Goal: Task Accomplishment & Management: Complete application form

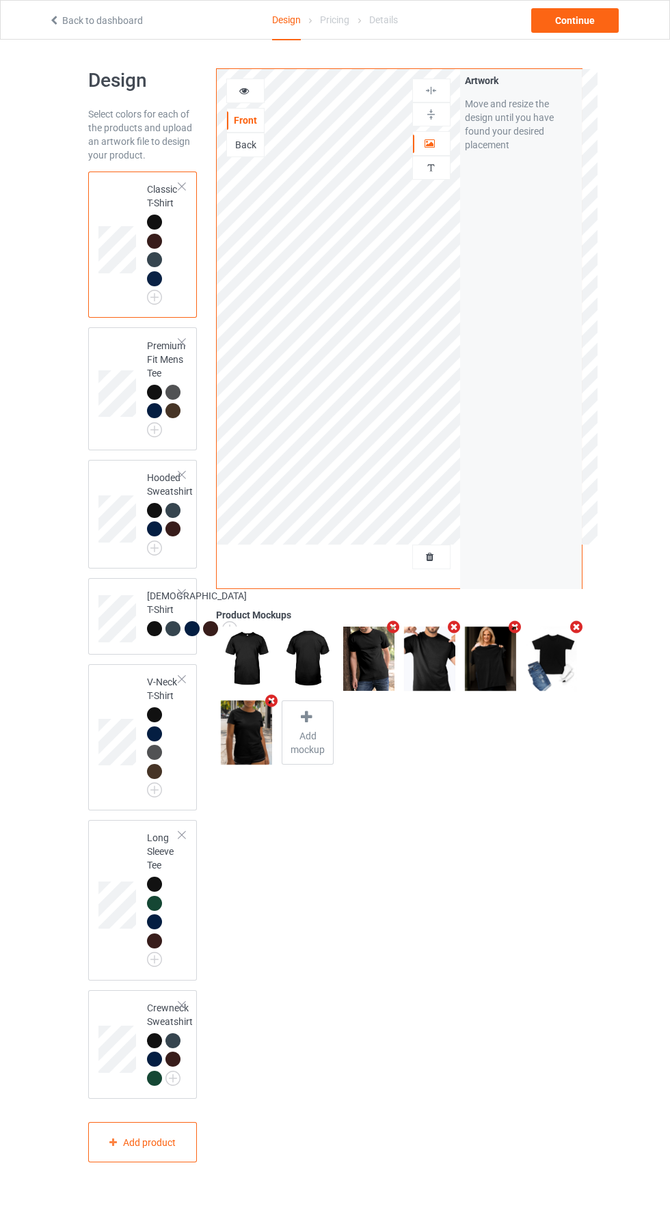
click at [442, 554] on div at bounding box center [431, 557] width 37 height 14
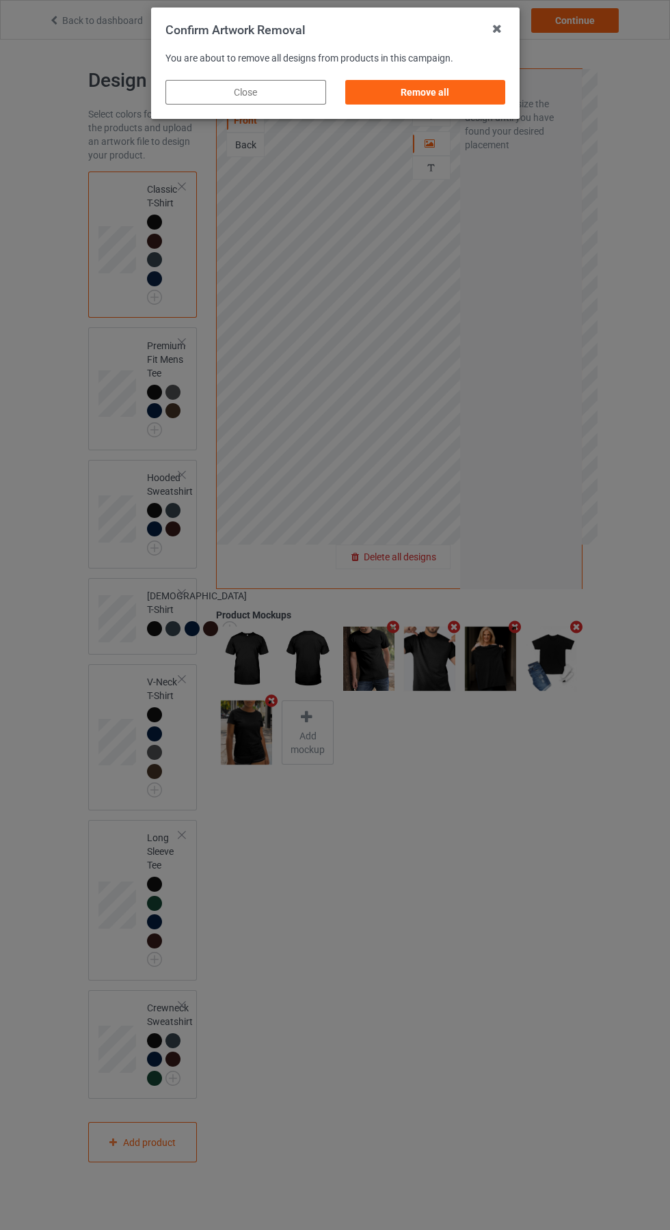
click at [416, 93] on div "Remove all" at bounding box center [424, 92] width 161 height 25
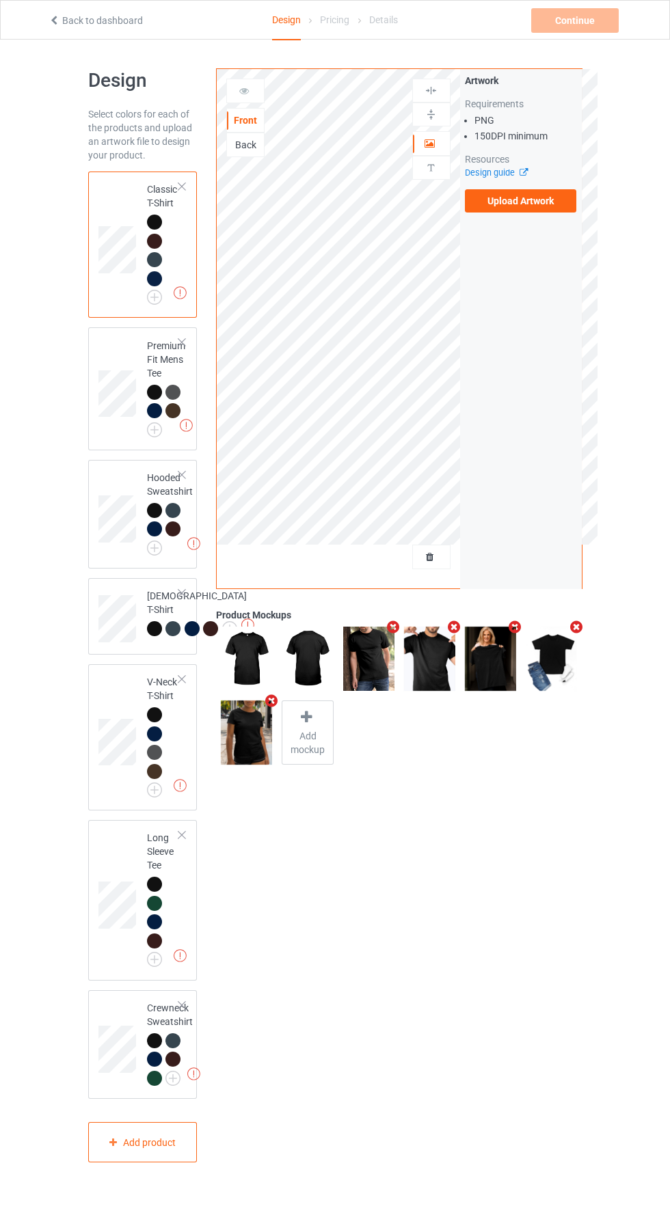
click at [535, 201] on label "Upload Artwork" at bounding box center [521, 200] width 112 height 23
click at [0, 0] on input "Upload Artwork" at bounding box center [0, 0] width 0 height 0
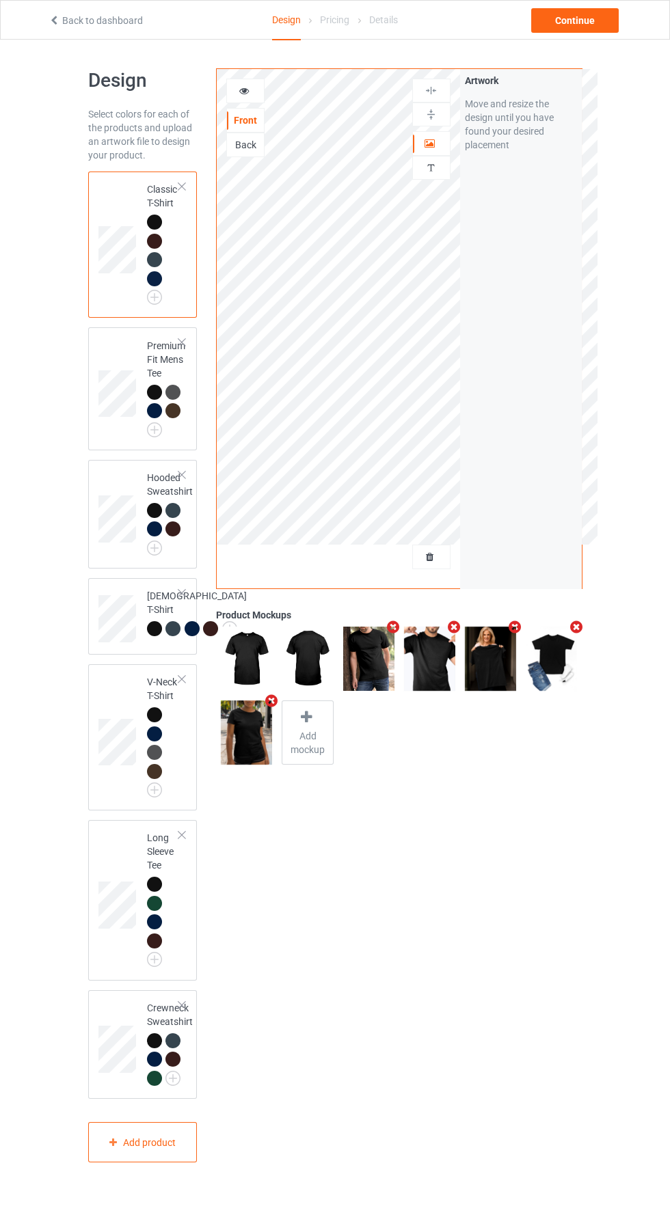
click at [0, 0] on img at bounding box center [0, 0] width 0 height 0
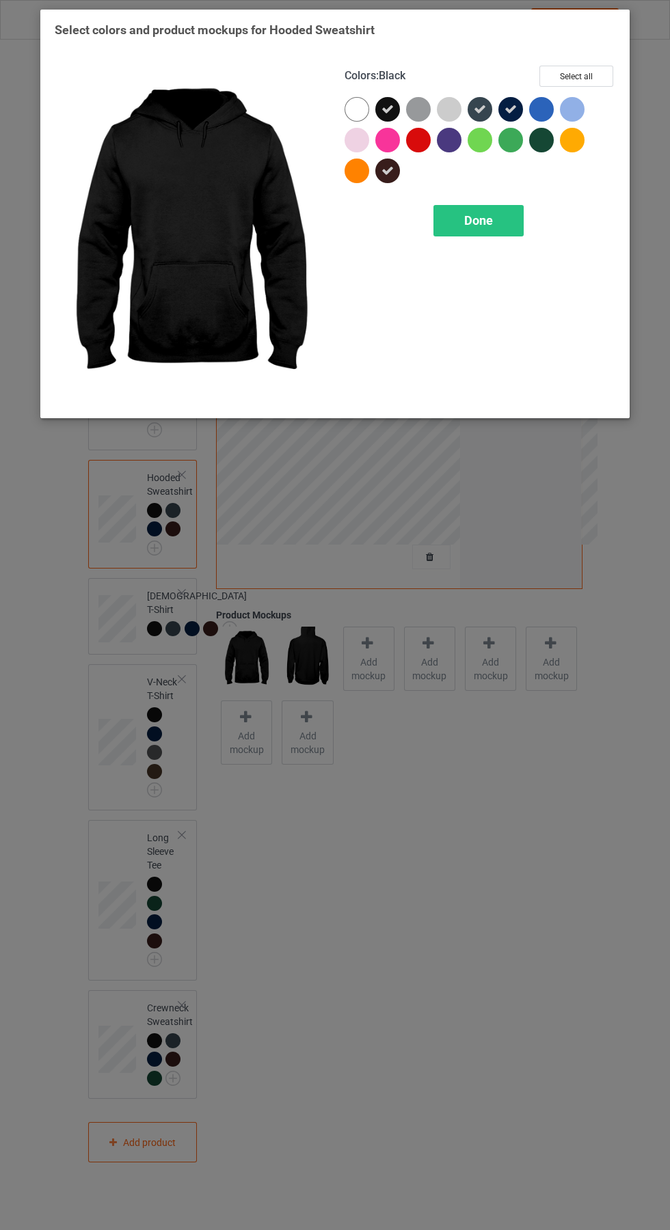
click at [486, 218] on span "Done" at bounding box center [478, 220] width 29 height 14
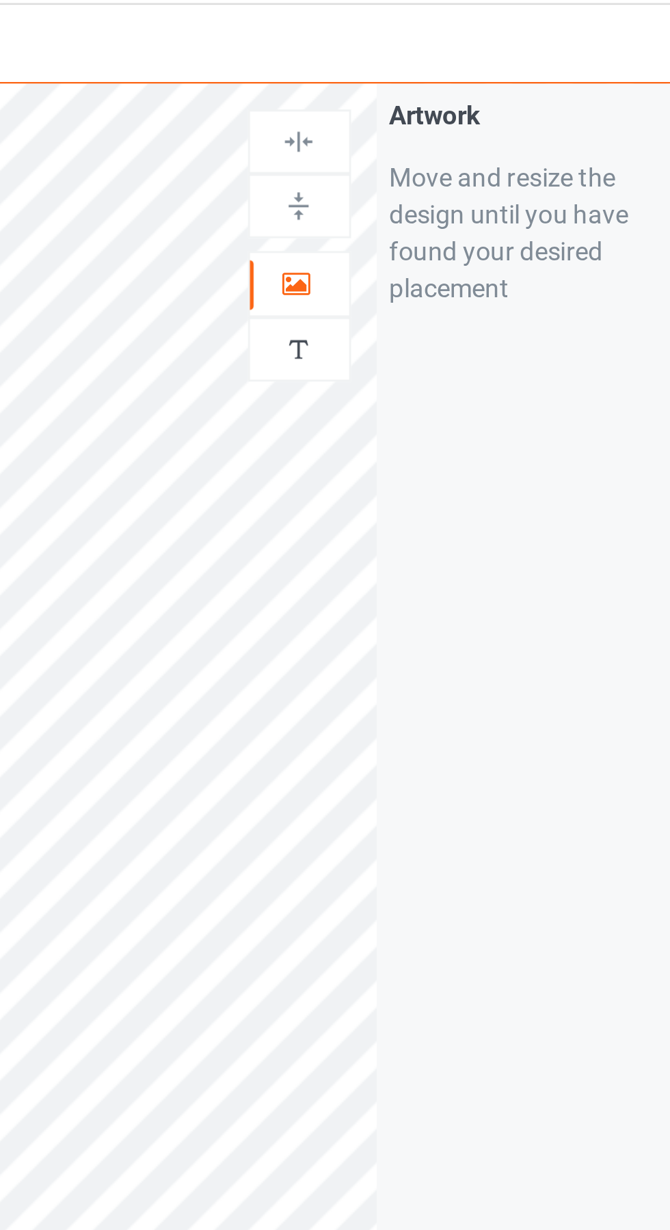
click at [435, 143] on icon at bounding box center [430, 142] width 12 height 10
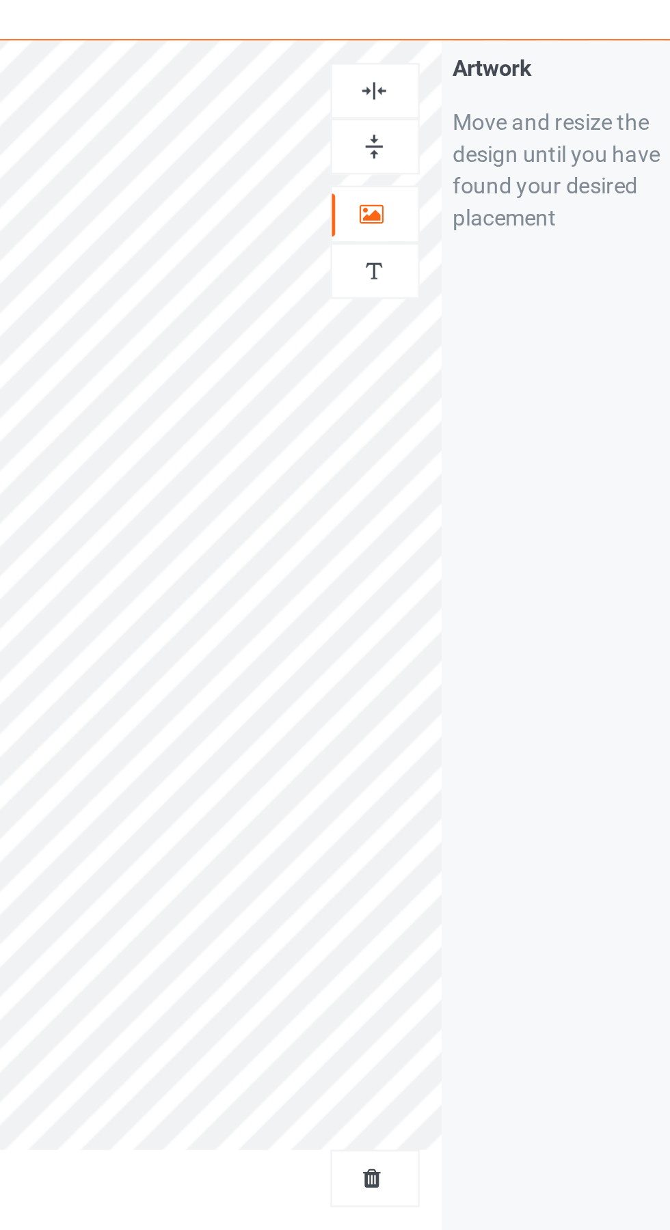
click at [433, 85] on img at bounding box center [430, 90] width 13 height 13
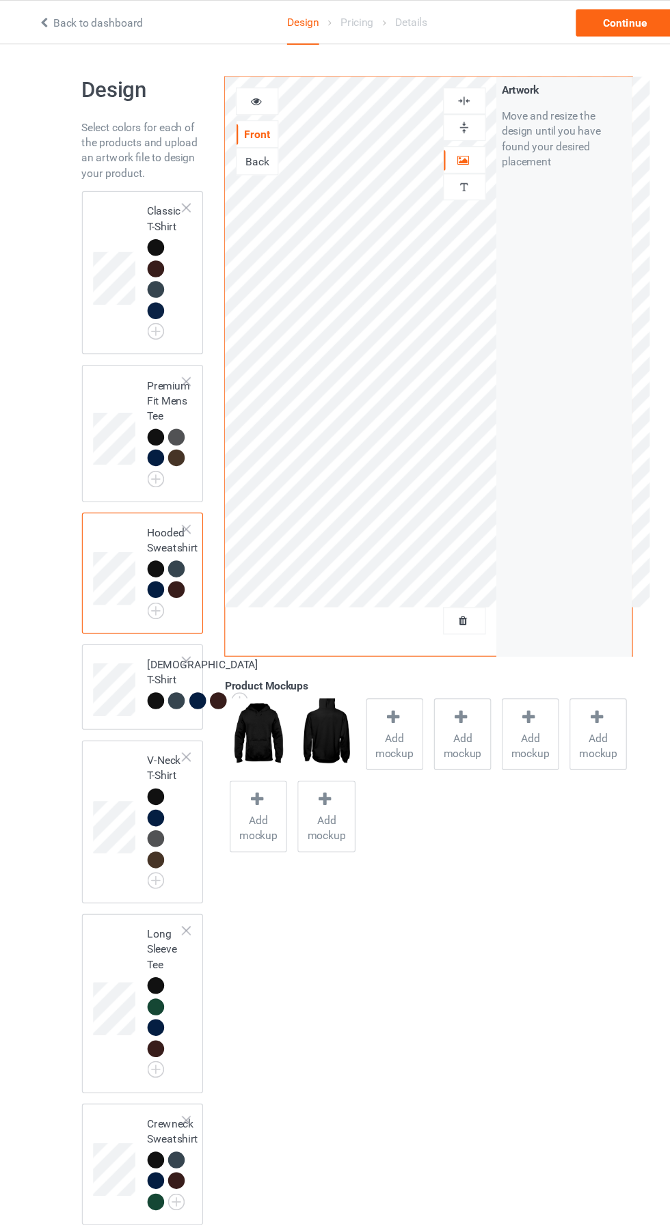
scroll to position [3, 0]
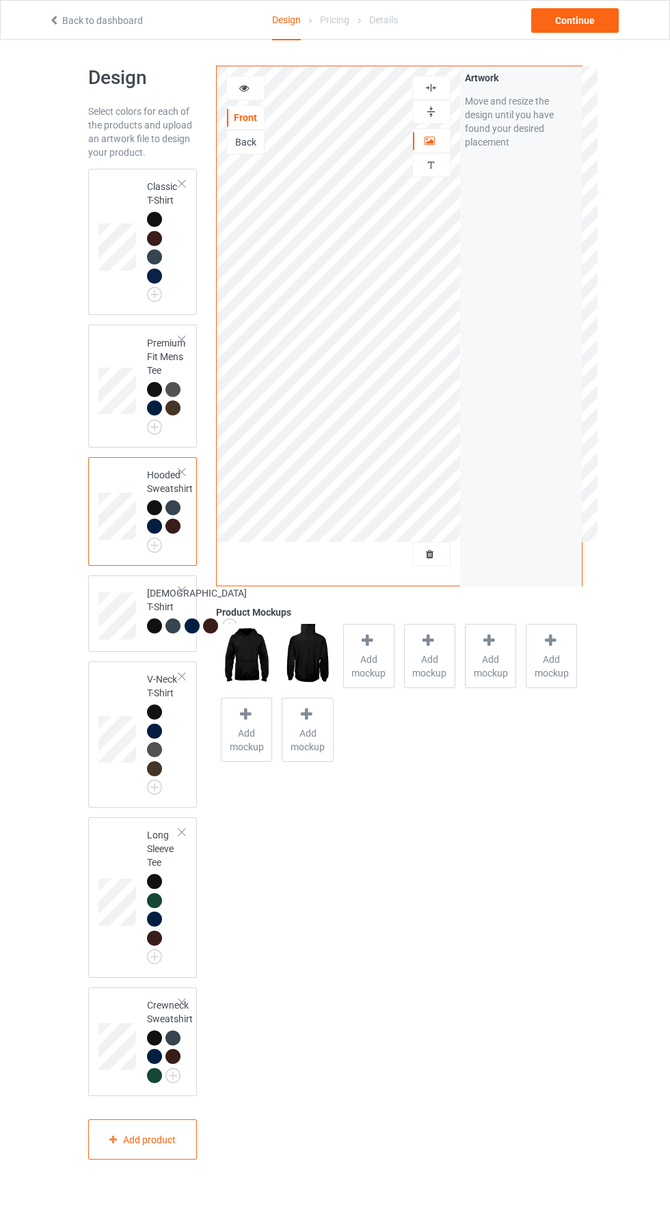
click at [0, 0] on img at bounding box center [0, 0] width 0 height 0
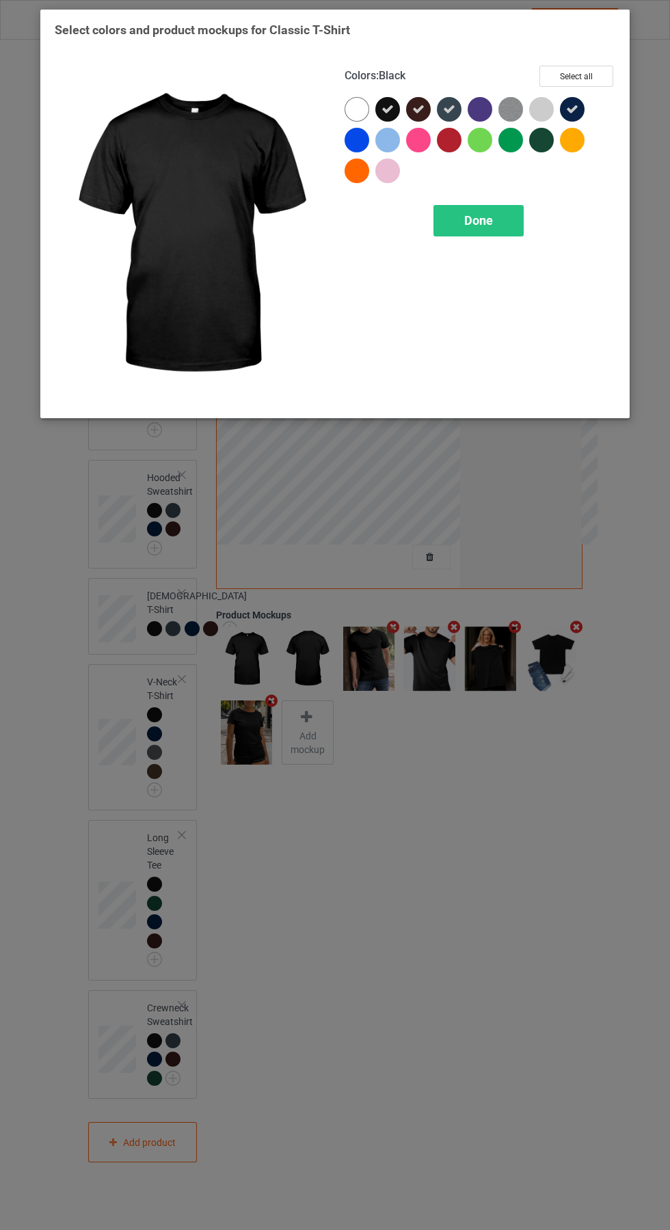
click at [493, 226] on div "Done" at bounding box center [478, 220] width 90 height 31
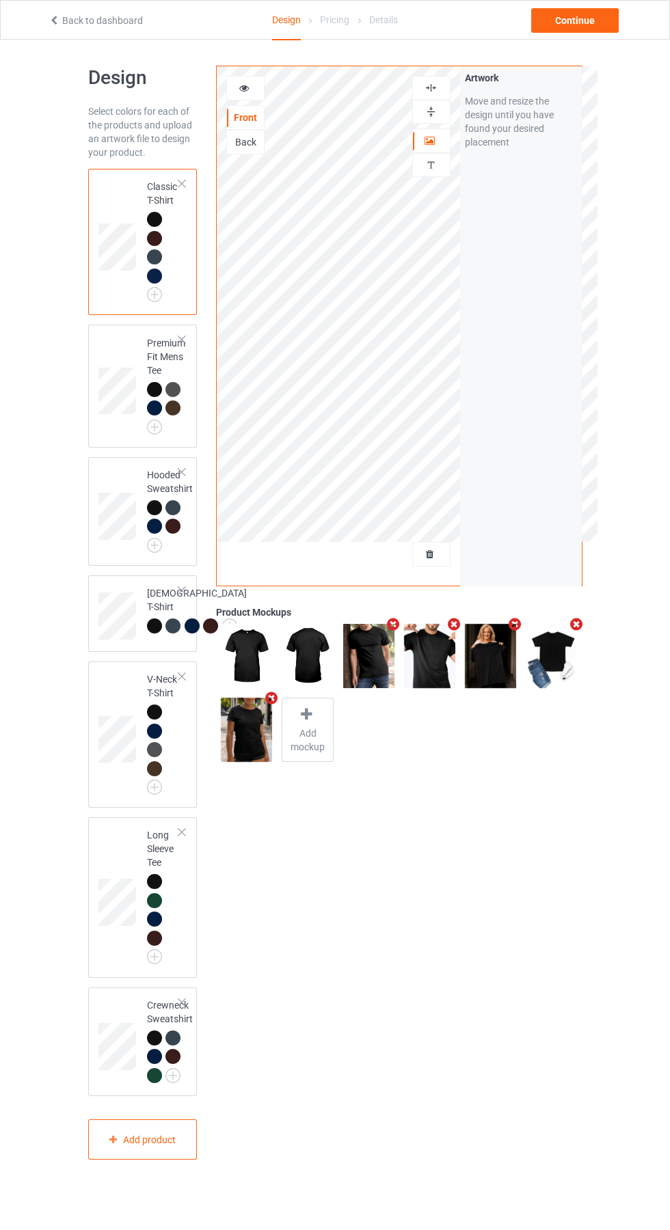
click at [244, 82] on icon at bounding box center [245, 86] width 12 height 10
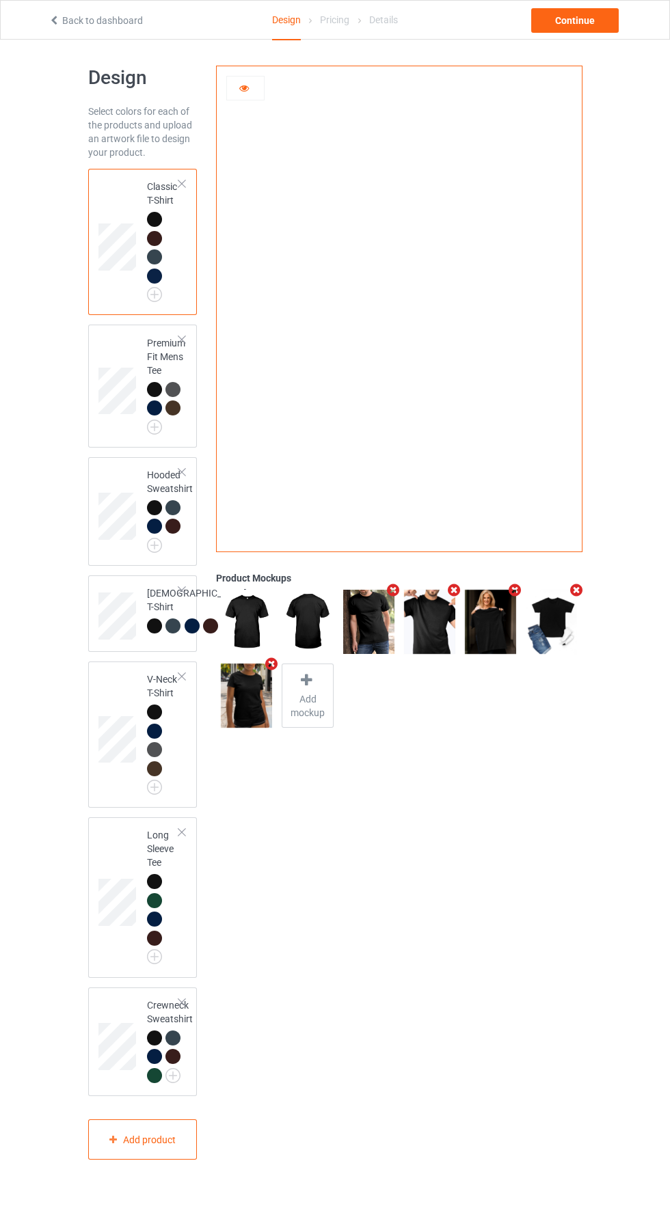
click at [0, 0] on img at bounding box center [0, 0] width 0 height 0
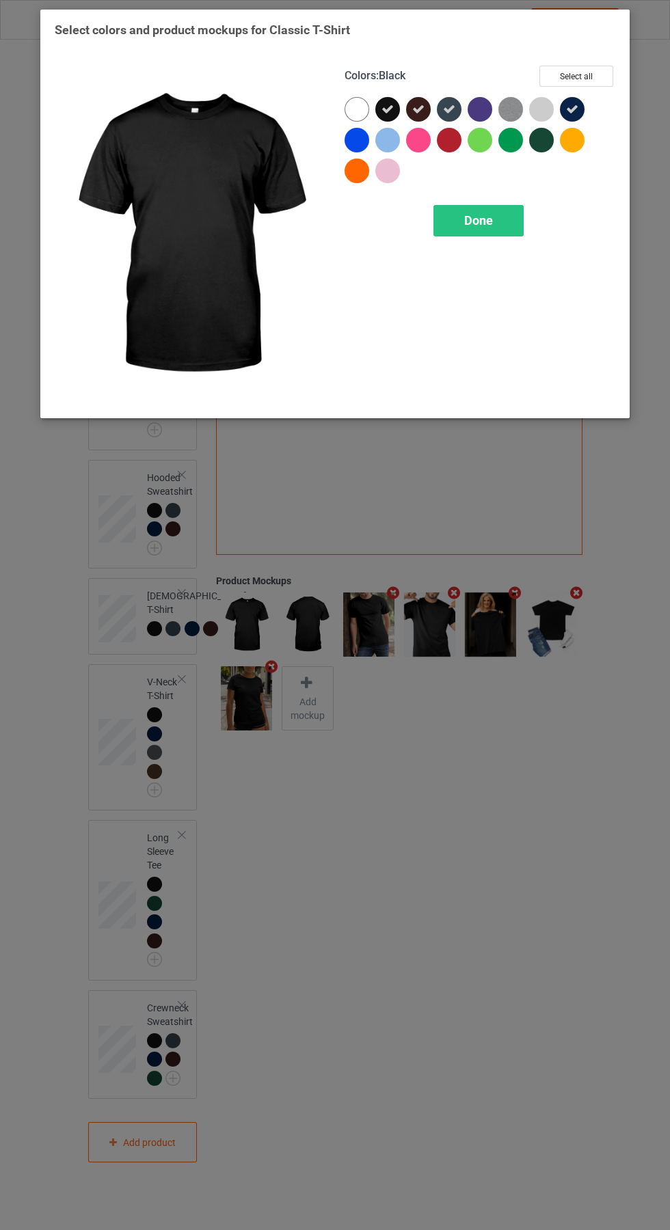
click at [485, 216] on span "Done" at bounding box center [478, 220] width 29 height 14
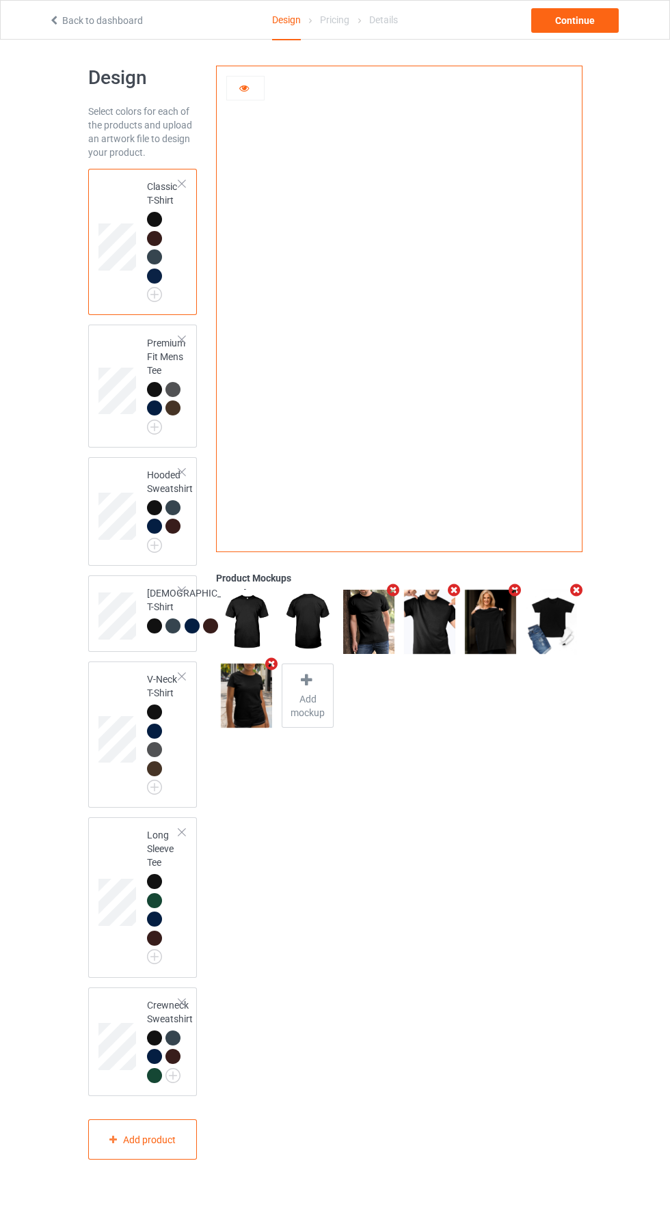
click at [244, 85] on icon at bounding box center [245, 86] width 12 height 10
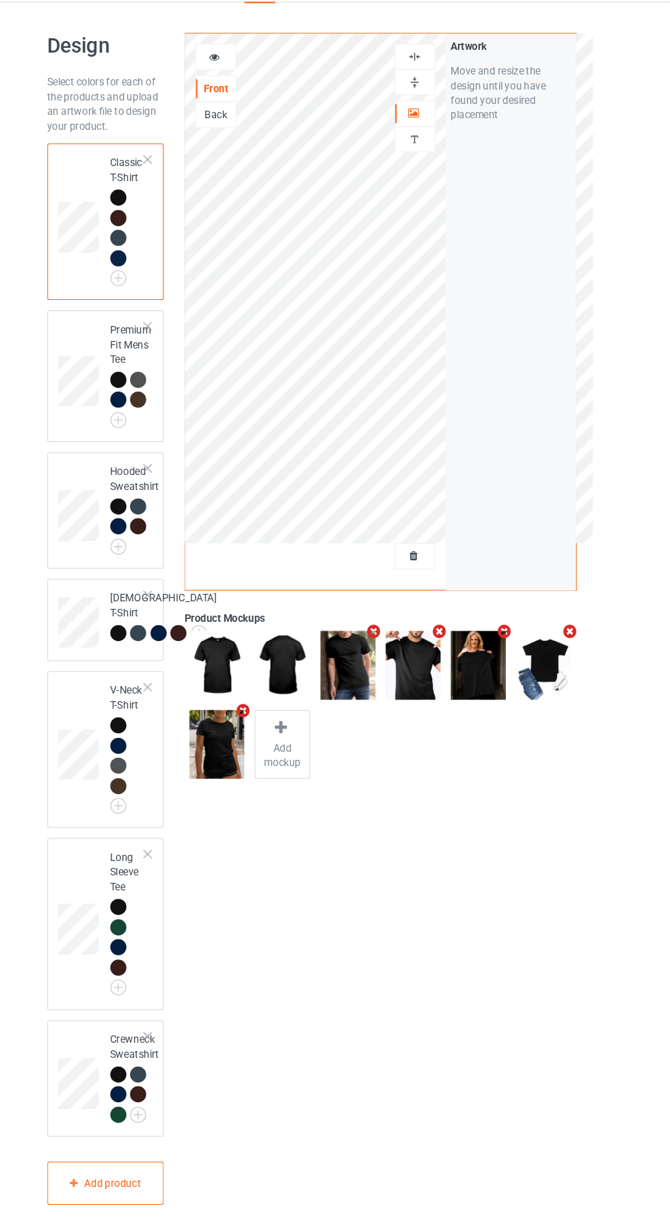
click at [435, 86] on img at bounding box center [430, 90] width 13 height 13
click at [396, 630] on icon "Remove mockup" at bounding box center [393, 627] width 17 height 14
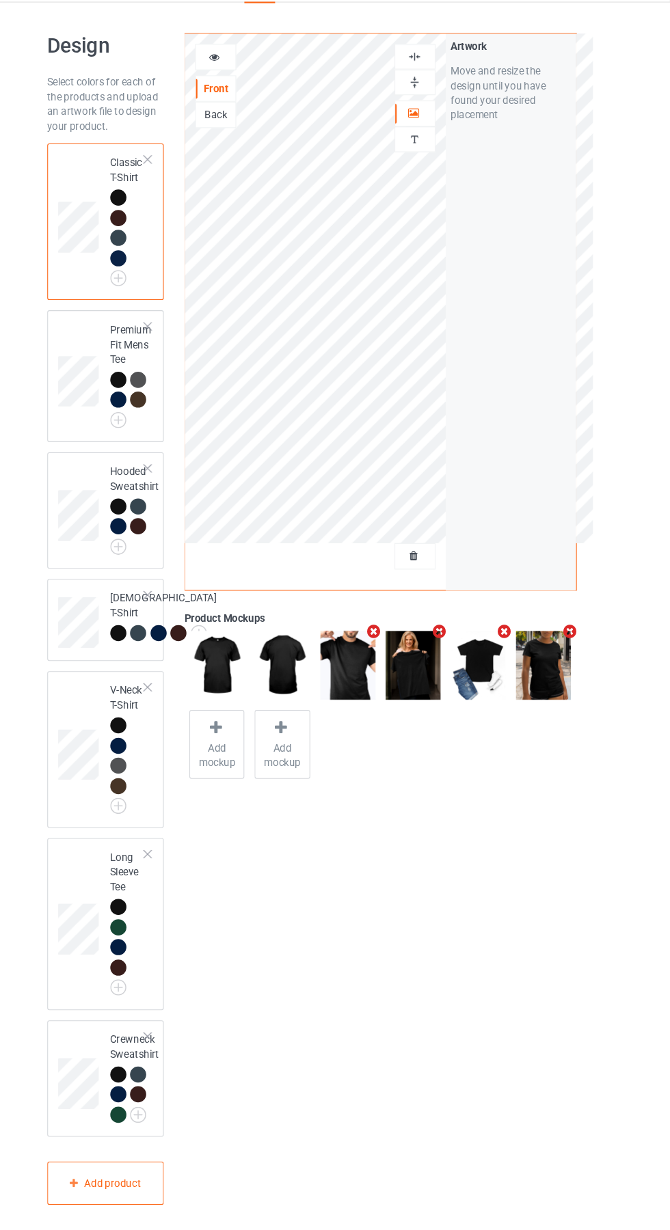
click at [459, 634] on icon "Remove mockup" at bounding box center [454, 627] width 17 height 14
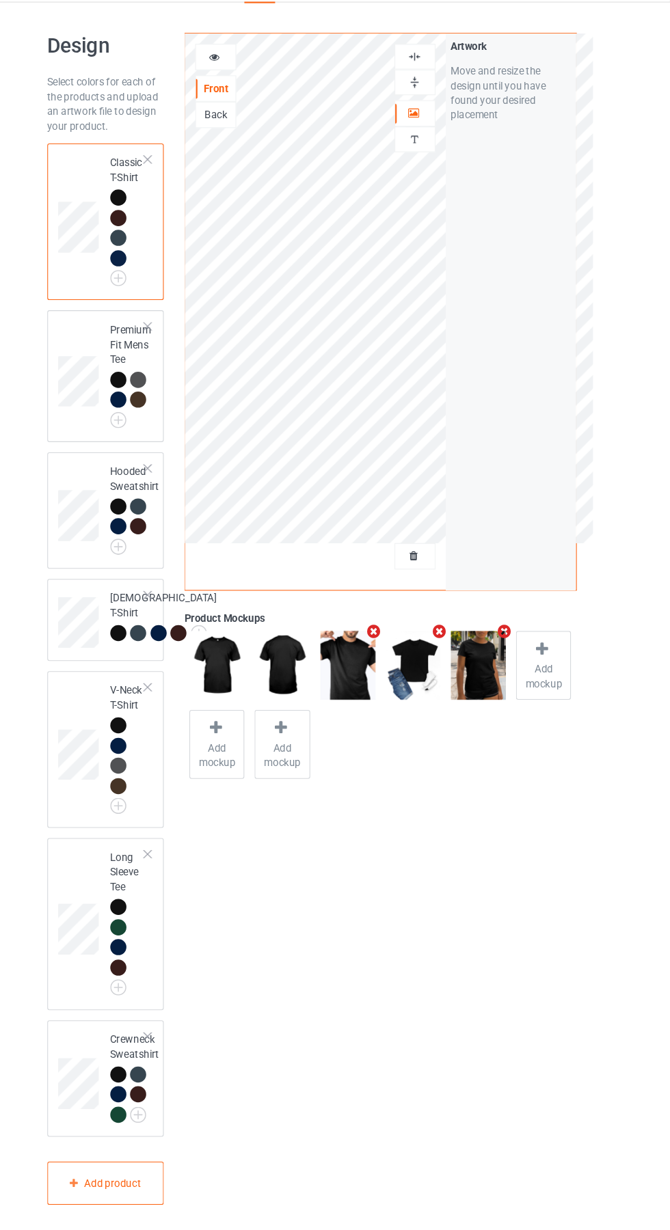
click at [393, 627] on icon "Remove mockup" at bounding box center [393, 627] width 17 height 14
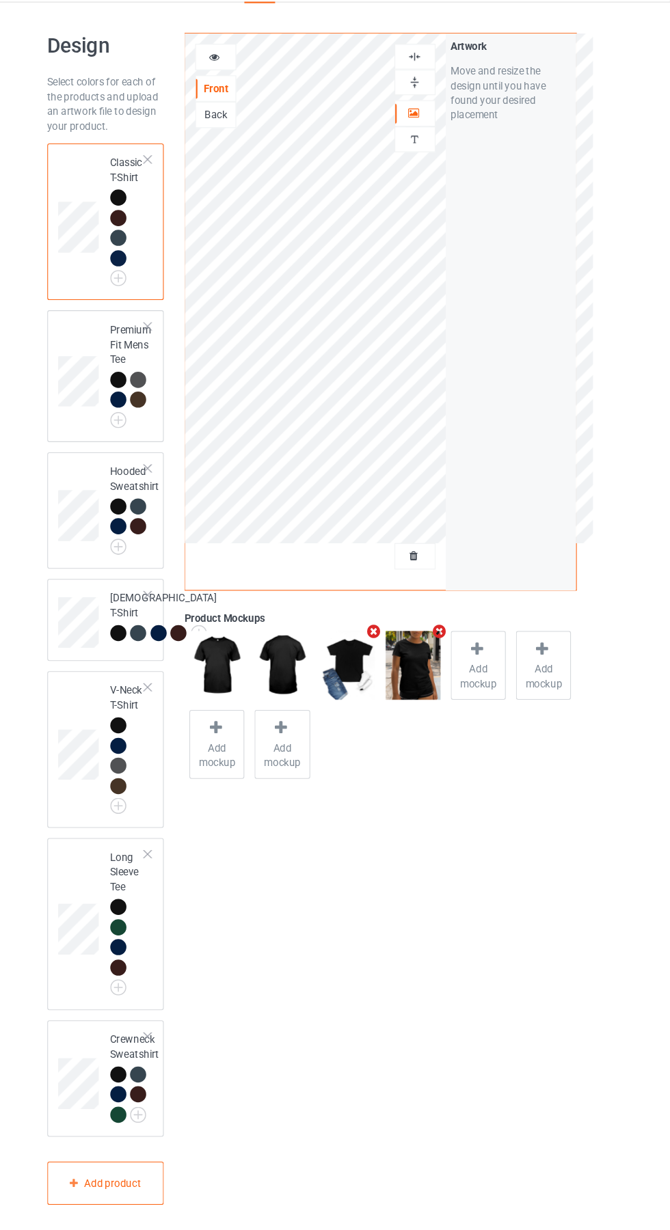
click at [393, 627] on icon "Remove mockup" at bounding box center [393, 627] width 17 height 14
click at [390, 629] on icon "Remove mockup" at bounding box center [393, 627] width 17 height 14
click at [368, 662] on span "Add mockup" at bounding box center [369, 668] width 50 height 27
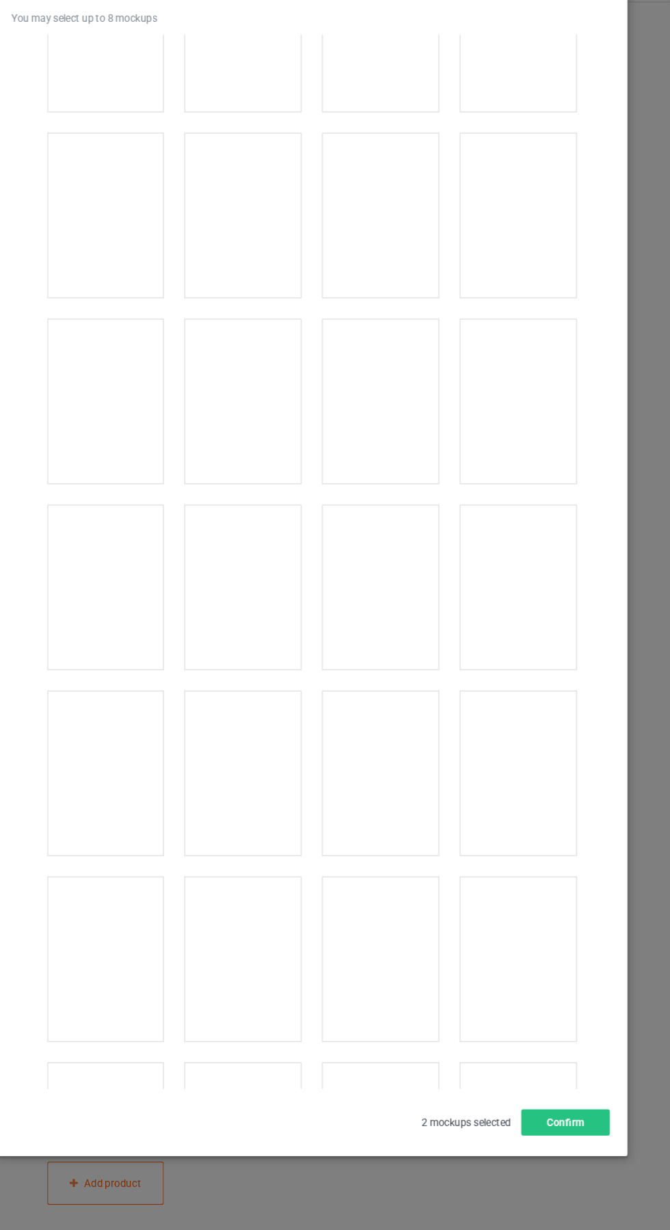
scroll to position [4956, 0]
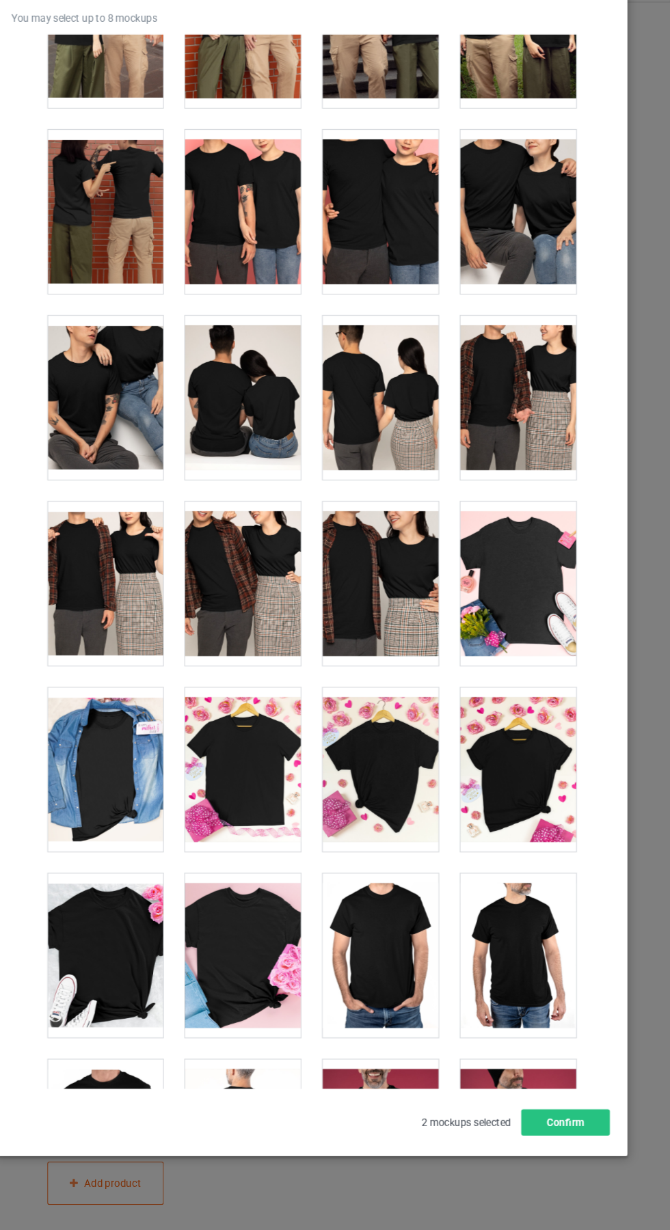
click at [275, 768] on div at bounding box center [271, 755] width 108 height 153
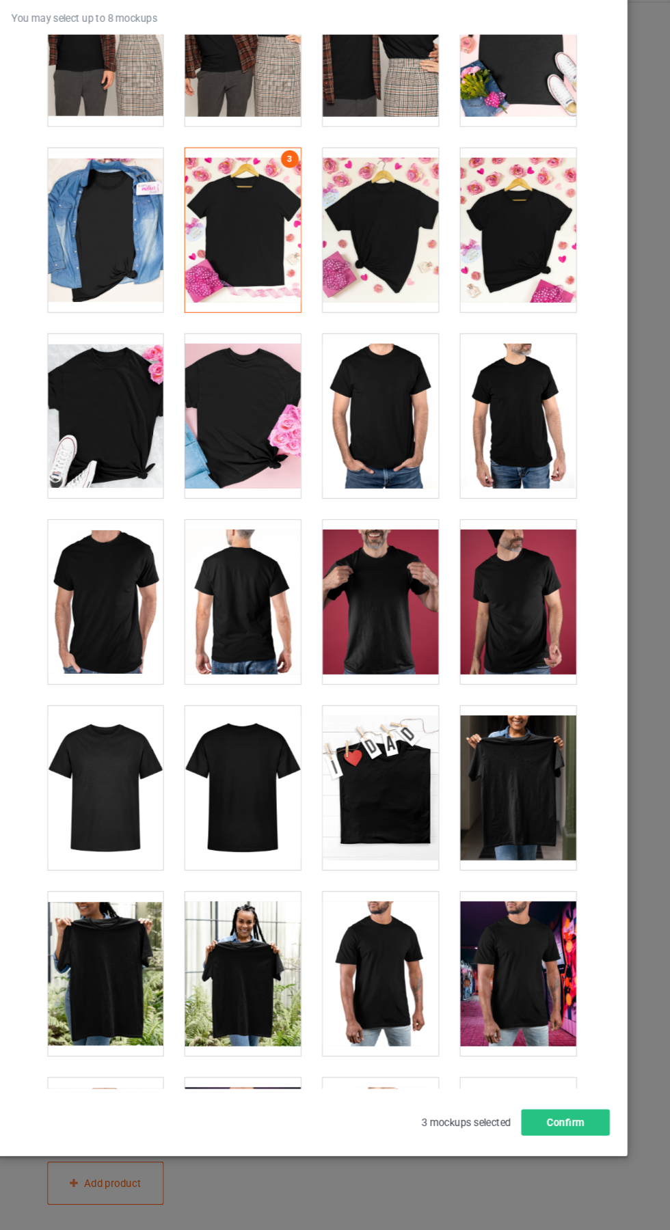
scroll to position [5480, 0]
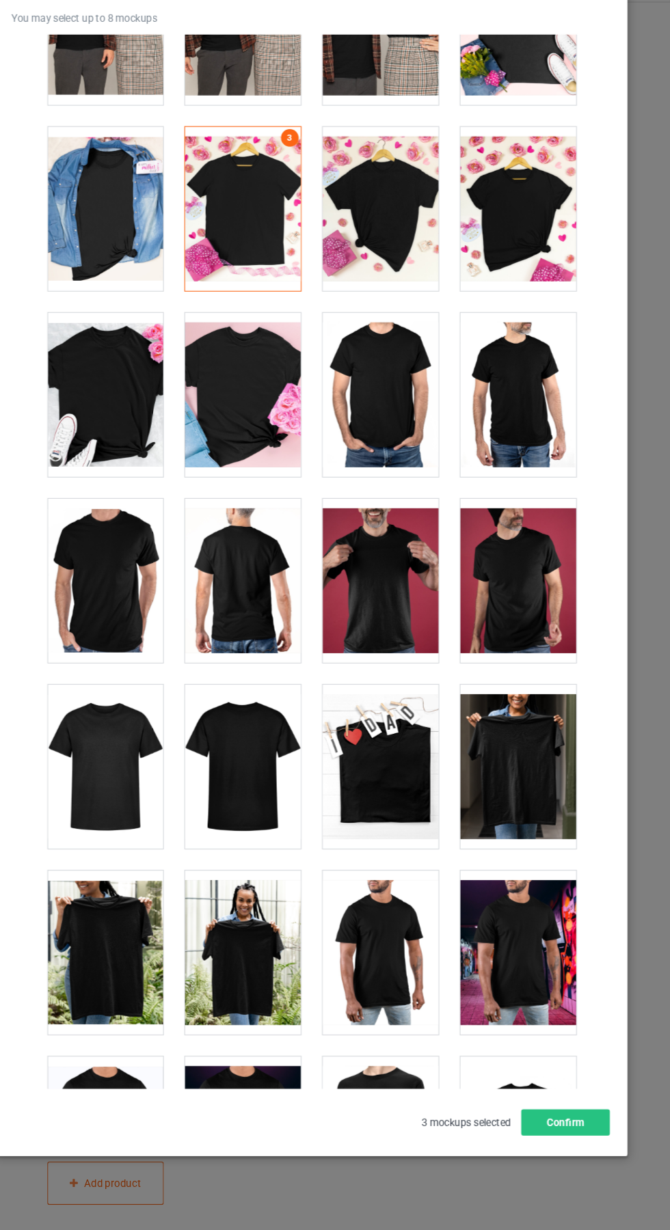
click at [161, 770] on div at bounding box center [142, 753] width 108 height 153
click at [429, 789] on div at bounding box center [399, 753] width 108 height 153
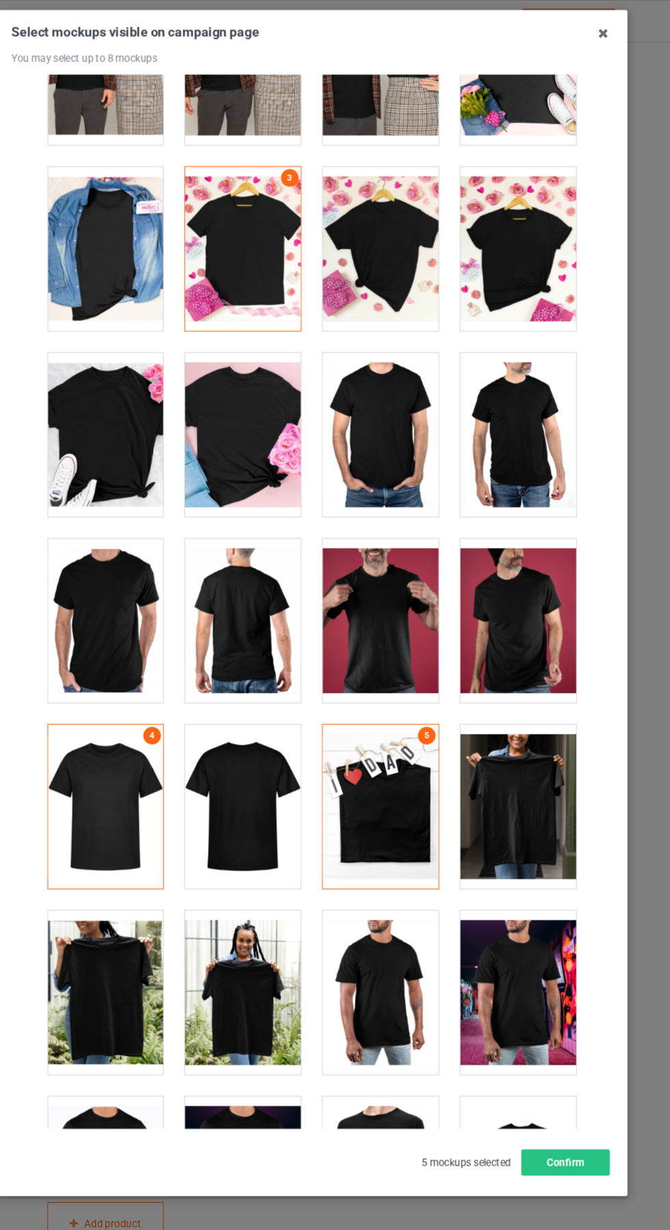
click at [607, 30] on icon at bounding box center [607, 31] width 22 height 22
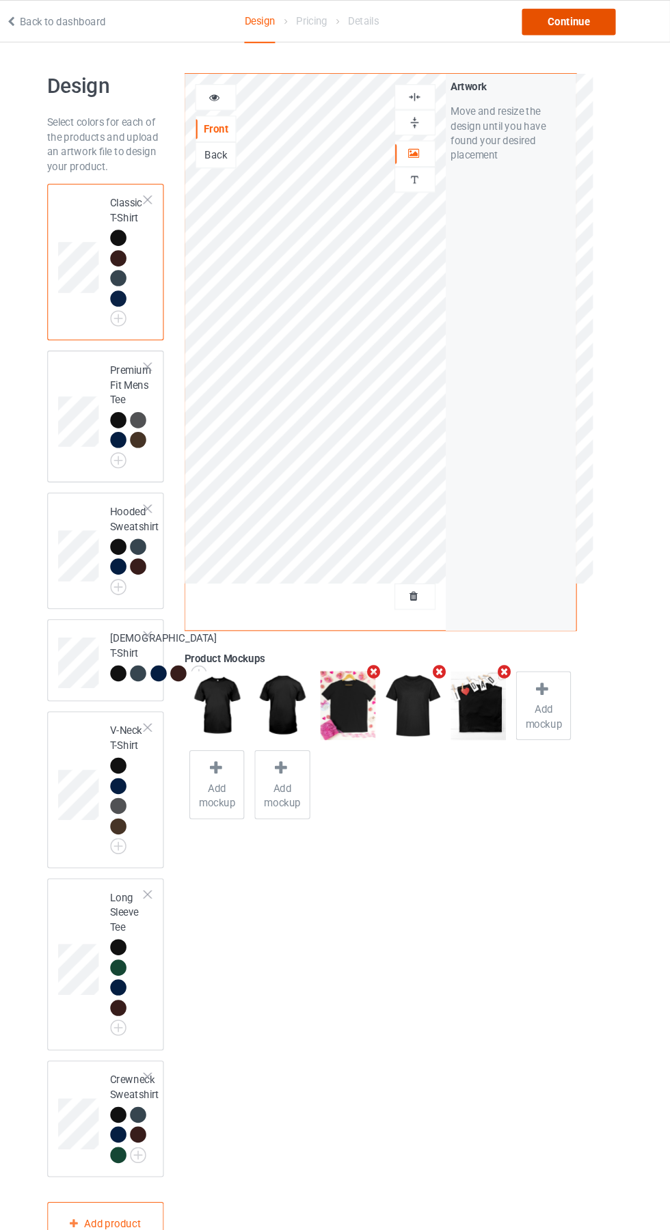
click at [604, 27] on div "Continue" at bounding box center [574, 20] width 87 height 25
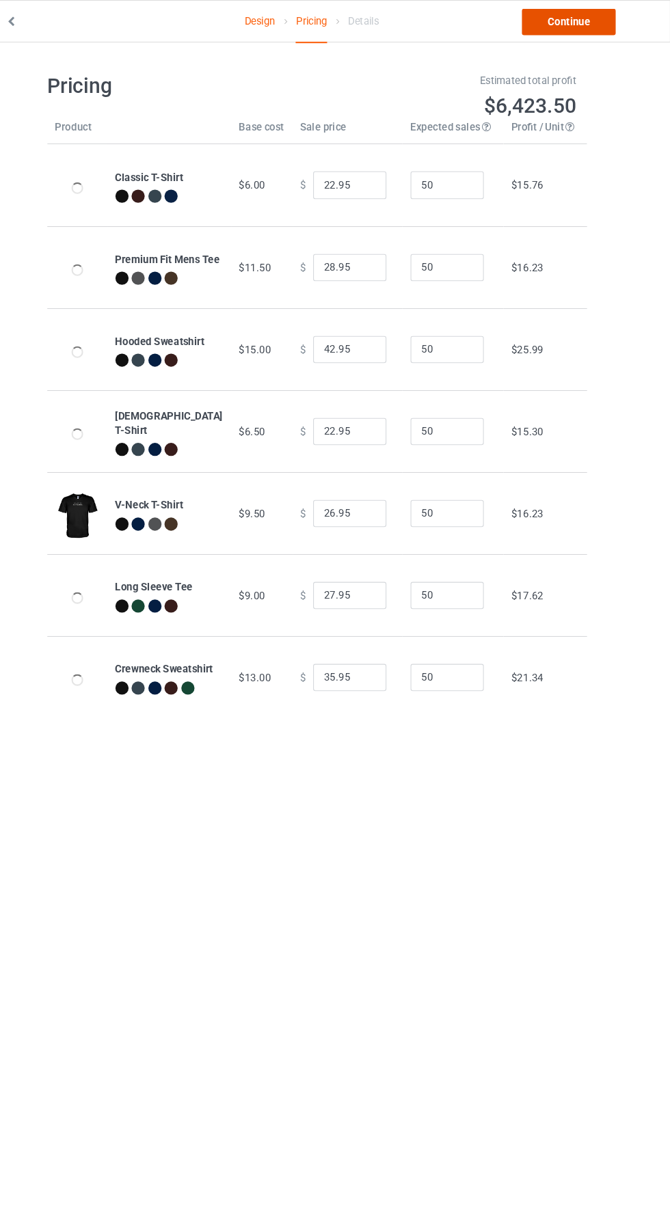
click at [601, 16] on link "Continue" at bounding box center [574, 20] width 87 height 25
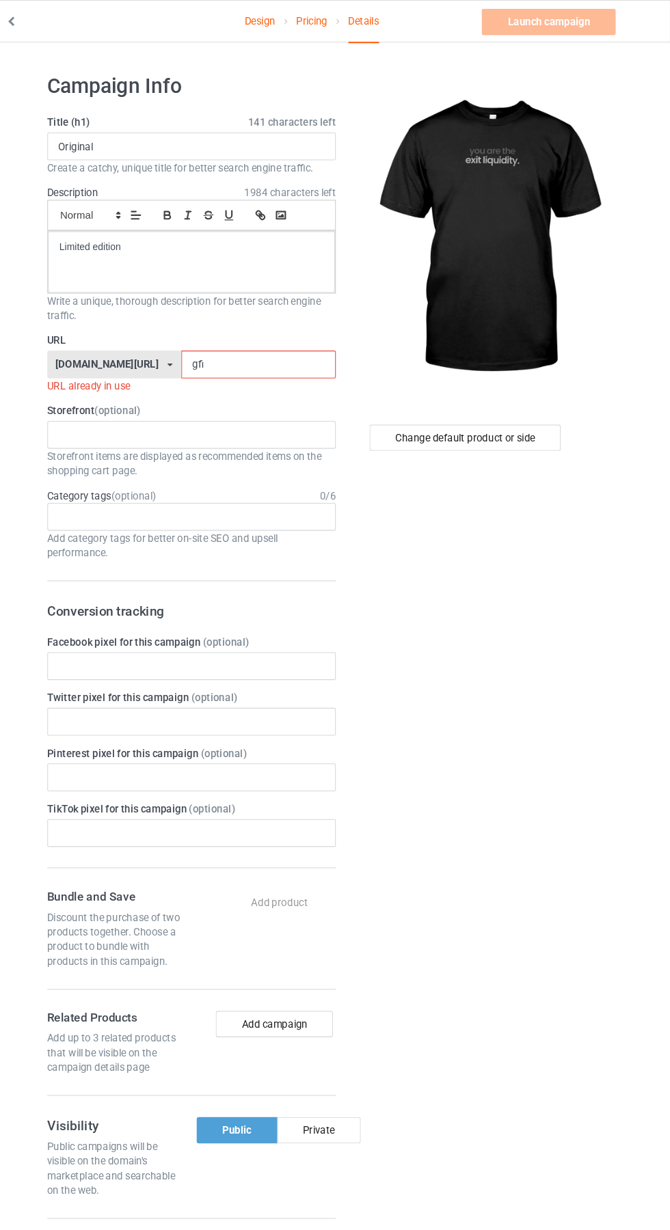
click at [237, 340] on input "gfi" at bounding box center [285, 340] width 144 height 26
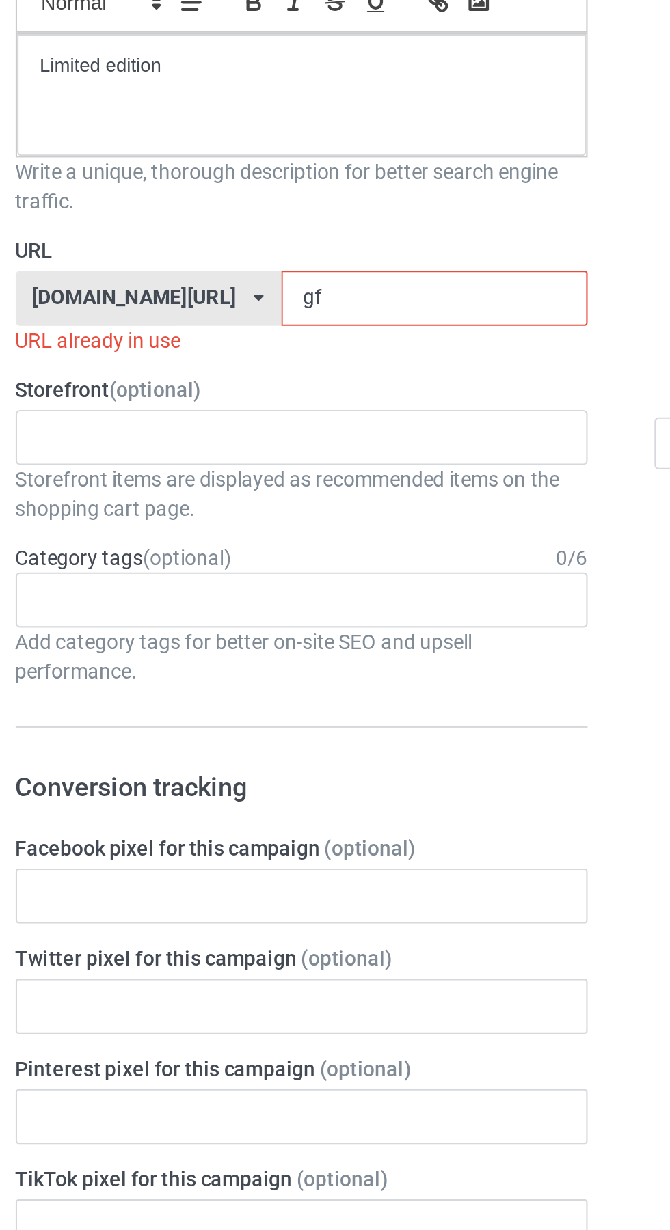
type input "g"
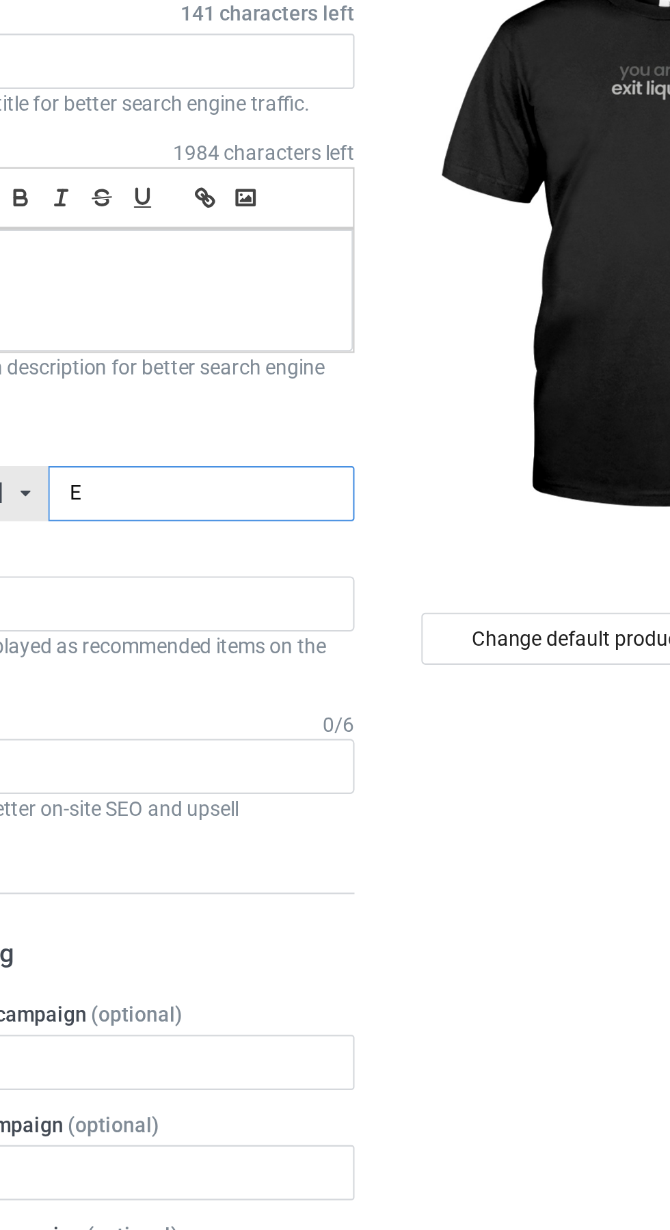
type input "El"
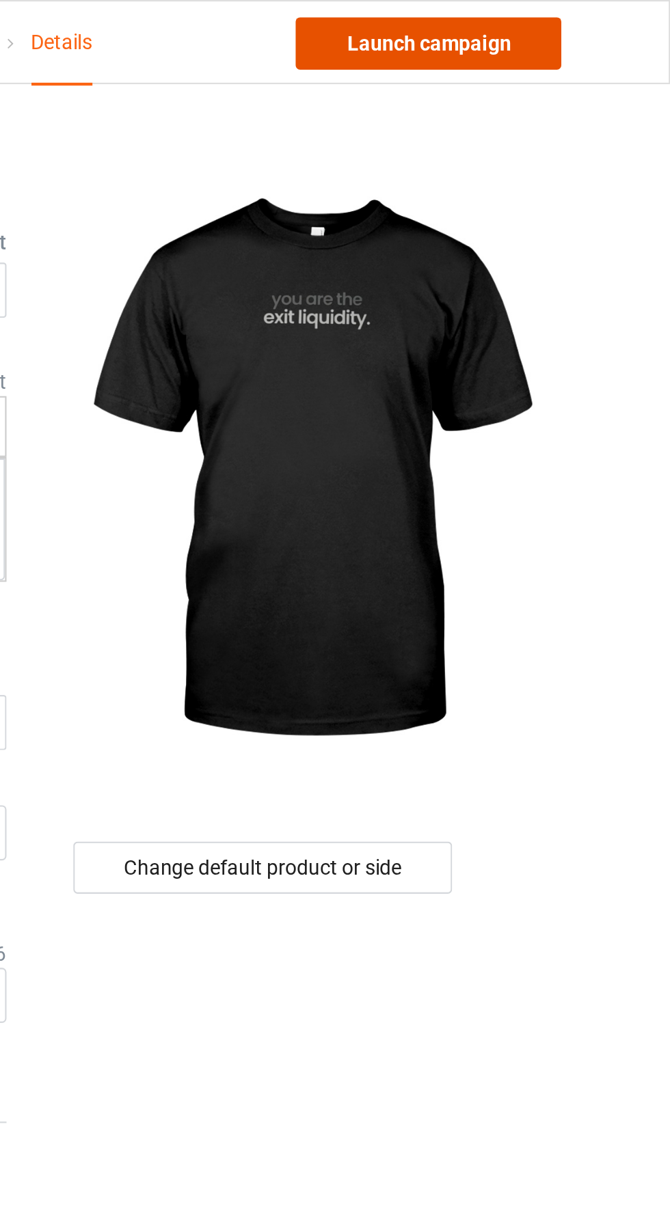
click at [582, 20] on link "Launch campaign" at bounding box center [555, 20] width 125 height 25
